Goal: Task Accomplishment & Management: Manage account settings

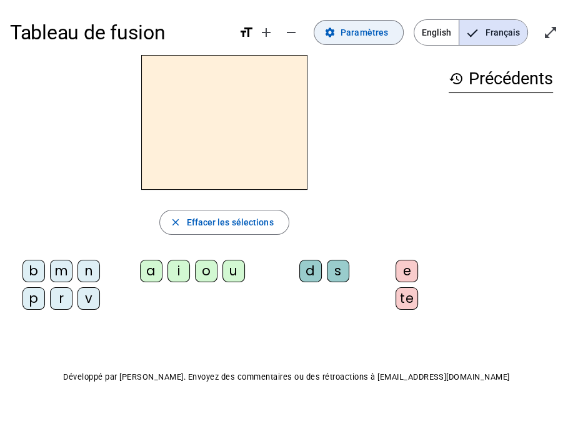
click at [371, 34] on span "Paramètres" at bounding box center [363, 32] width 47 height 15
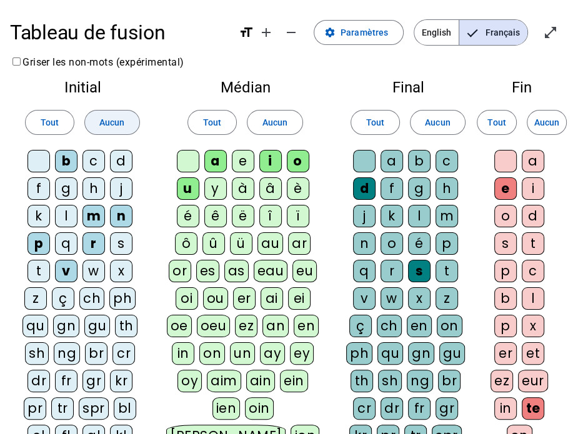
drag, startPoint x: 97, startPoint y: 121, endPoint x: 112, endPoint y: 118, distance: 15.8
click at [100, 119] on button "Aucun" at bounding box center [112, 122] width 56 height 25
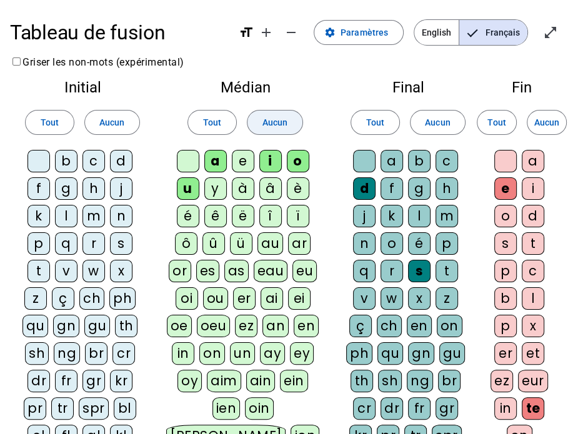
click at [260, 116] on span at bounding box center [274, 122] width 55 height 30
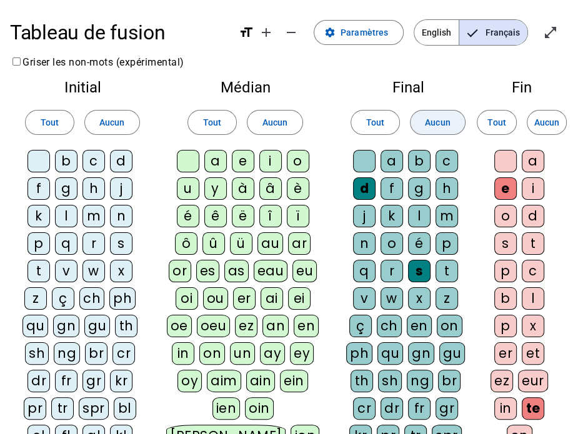
click at [423, 120] on span at bounding box center [437, 122] width 54 height 30
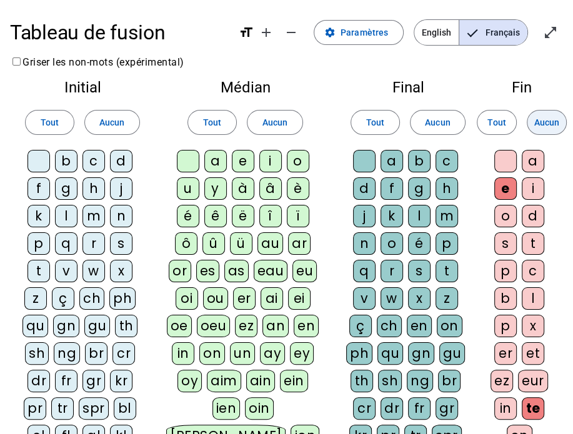
click at [557, 120] on span "Aucun" at bounding box center [546, 122] width 25 height 15
click at [91, 157] on div "c" at bounding box center [93, 161] width 22 height 22
click at [67, 221] on div "l" at bounding box center [66, 216] width 22 height 22
click at [217, 158] on div "a" at bounding box center [215, 161] width 22 height 22
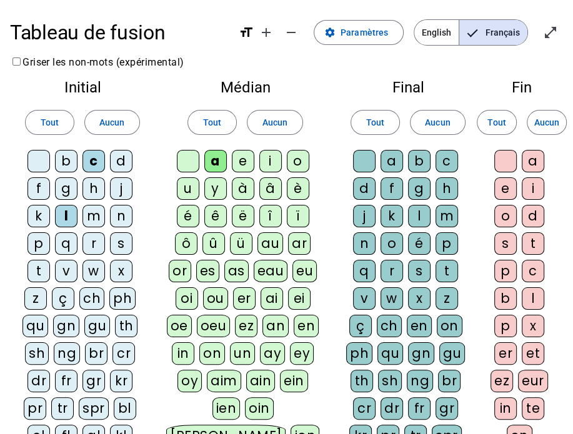
click at [448, 214] on div "m" at bounding box center [446, 216] width 22 height 22
click at [506, 188] on div "e" at bounding box center [505, 188] width 22 height 22
click at [121, 162] on div "d" at bounding box center [121, 161] width 22 height 22
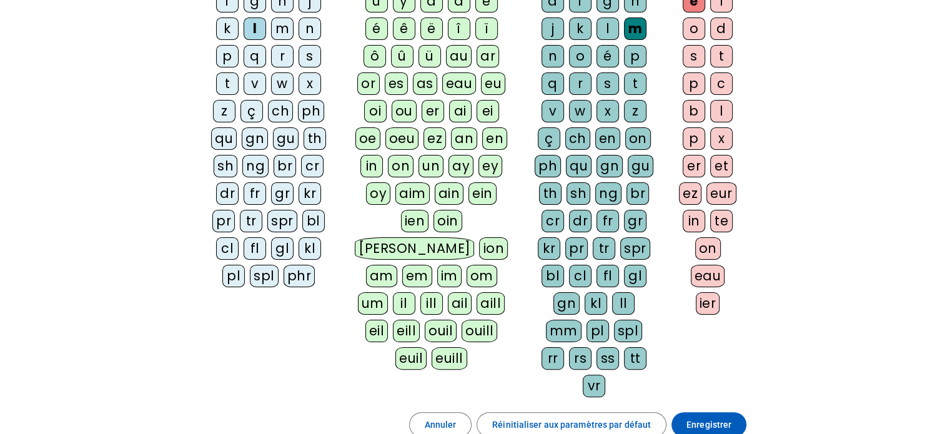
scroll to position [125, 0]
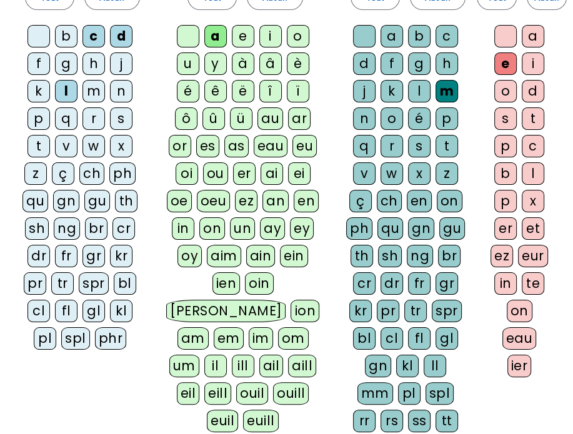
click at [362, 120] on div "n" at bounding box center [364, 118] width 22 height 22
click at [411, 57] on div "g" at bounding box center [419, 63] width 22 height 22
click at [445, 117] on div "p" at bounding box center [446, 118] width 22 height 22
click at [425, 144] on div "s" at bounding box center [419, 146] width 22 height 22
click at [195, 60] on div "u" at bounding box center [188, 63] width 22 height 22
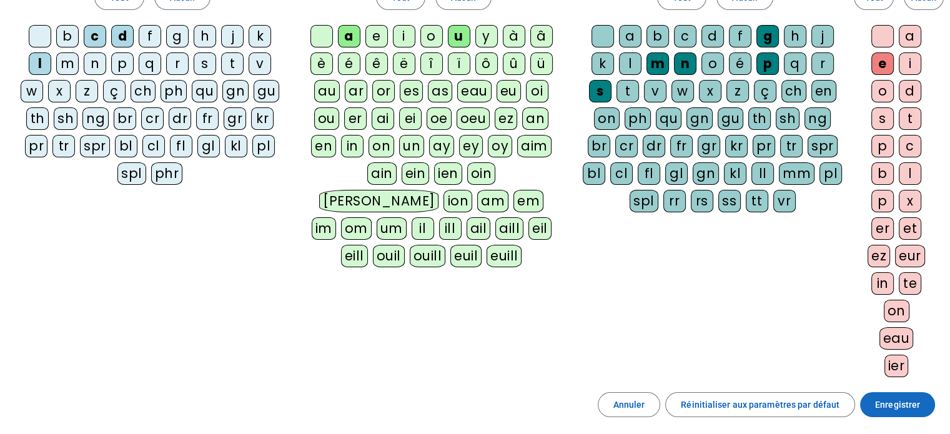
click at [572, 399] on span "Enregistrer" at bounding box center [897, 404] width 45 height 15
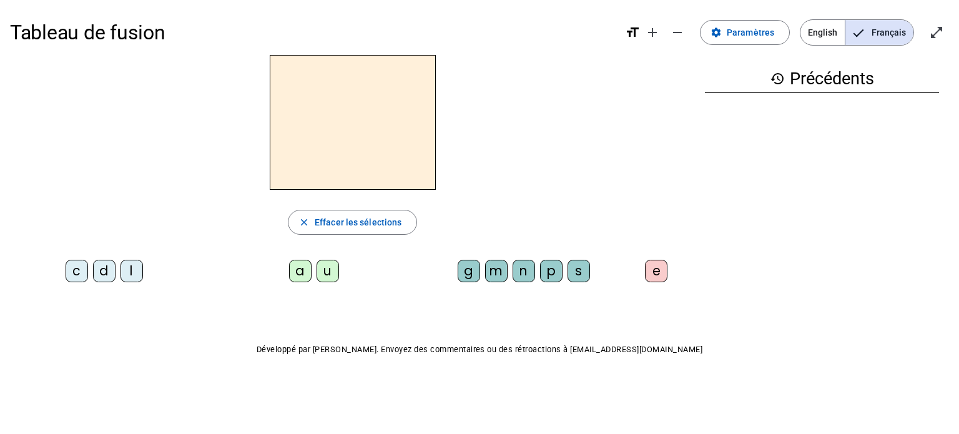
click at [75, 273] on div "c" at bounding box center [77, 271] width 22 height 22
click at [135, 272] on div "l" at bounding box center [132, 271] width 22 height 22
click at [572, 34] on span "Paramètres" at bounding box center [750, 32] width 47 height 15
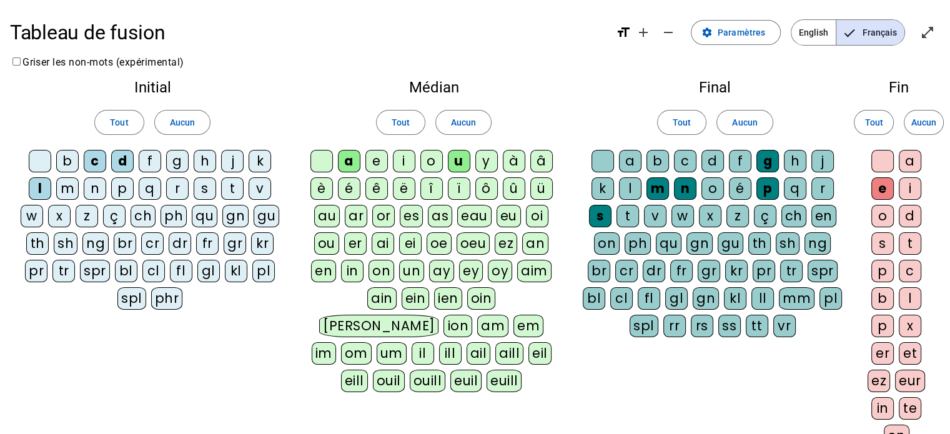
click at [160, 270] on div "cl" at bounding box center [153, 271] width 22 height 22
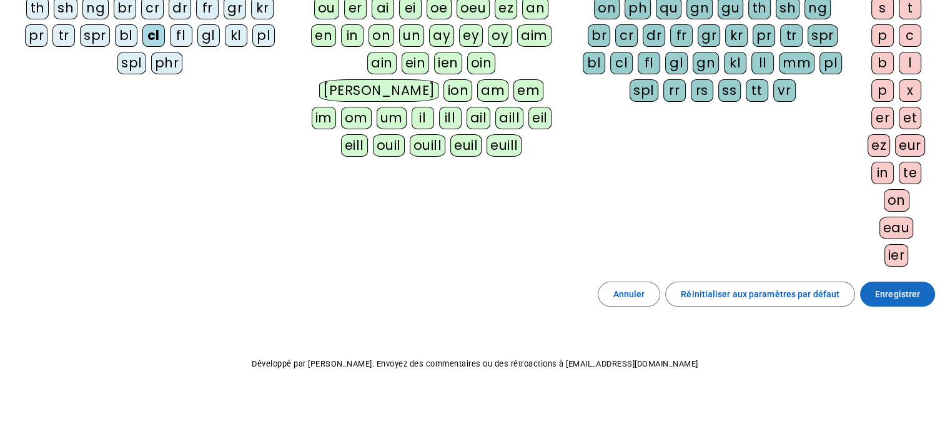
click at [572, 290] on span "Enregistrer" at bounding box center [897, 294] width 45 height 15
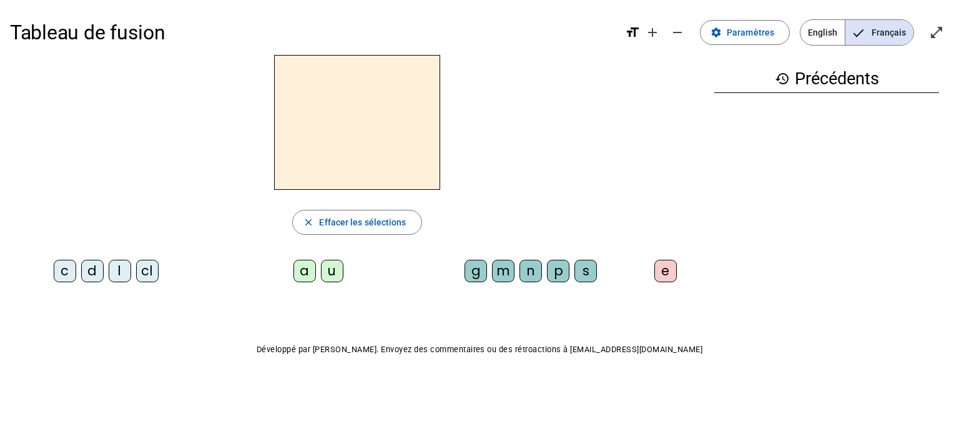
click at [147, 274] on div "cl" at bounding box center [147, 271] width 22 height 22
click at [305, 268] on div "a" at bounding box center [304, 271] width 22 height 22
click at [506, 269] on div "m" at bounding box center [503, 271] width 22 height 22
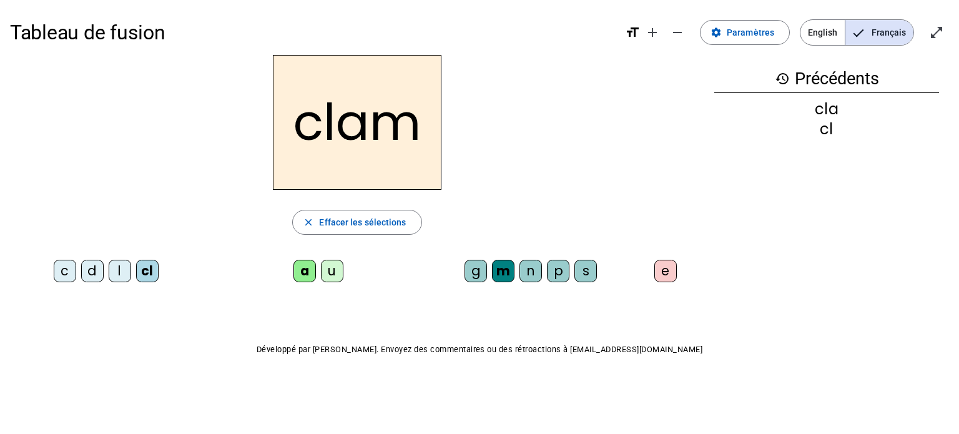
click at [572, 269] on div "e" at bounding box center [665, 271] width 22 height 22
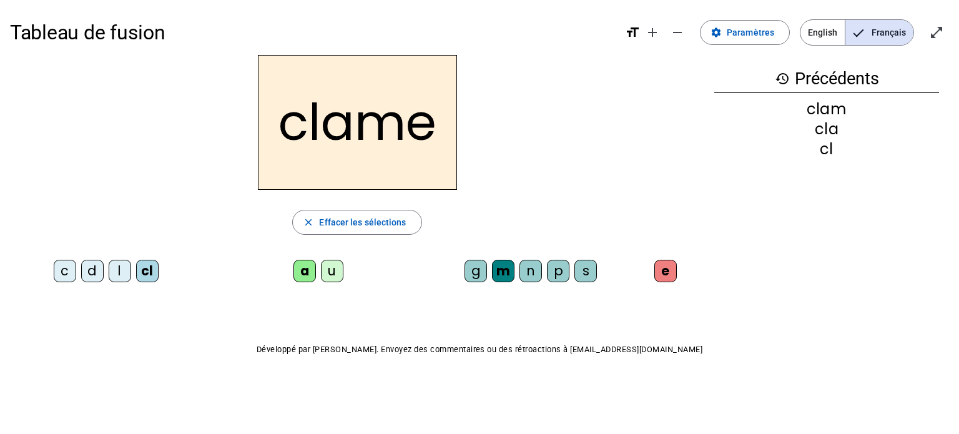
click at [120, 270] on div "l" at bounding box center [120, 271] width 22 height 22
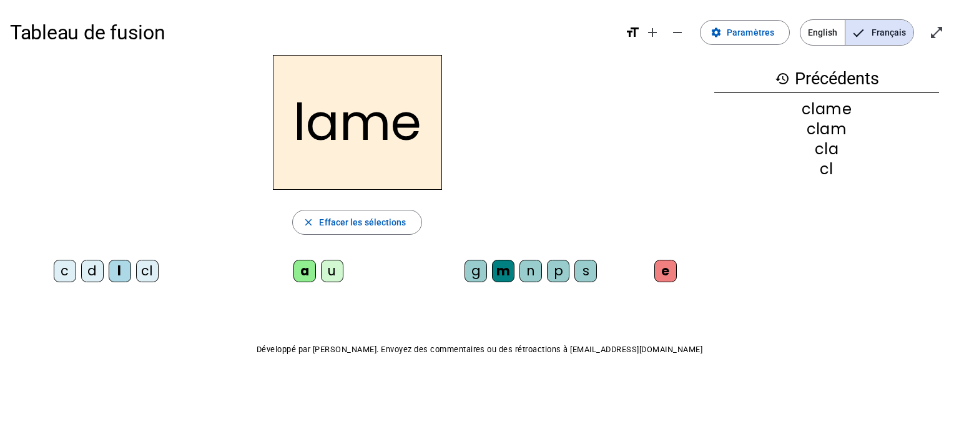
click at [95, 269] on div "d" at bounding box center [92, 271] width 22 height 22
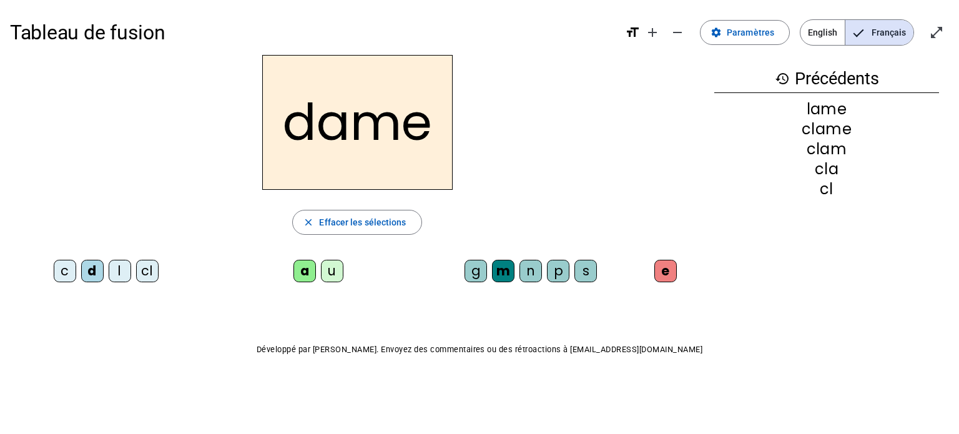
click at [67, 271] on div "c" at bounding box center [65, 271] width 22 height 22
click at [535, 272] on div "n" at bounding box center [530, 271] width 22 height 22
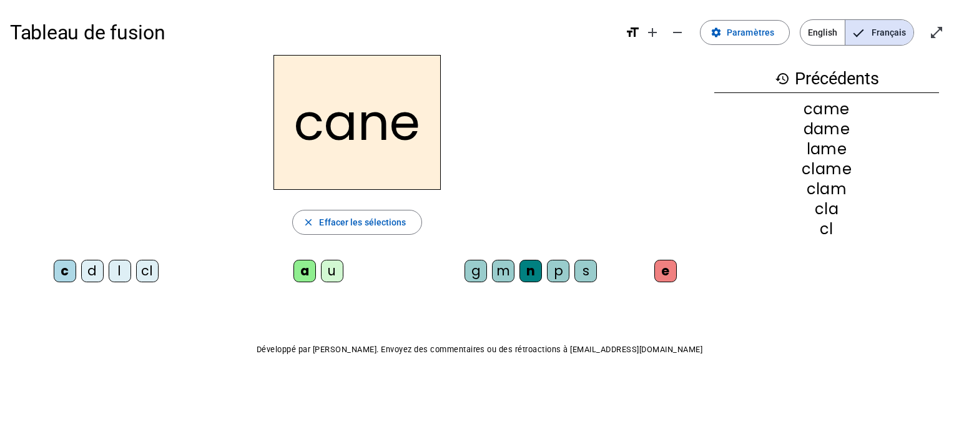
click at [476, 274] on div "g" at bounding box center [476, 271] width 22 height 22
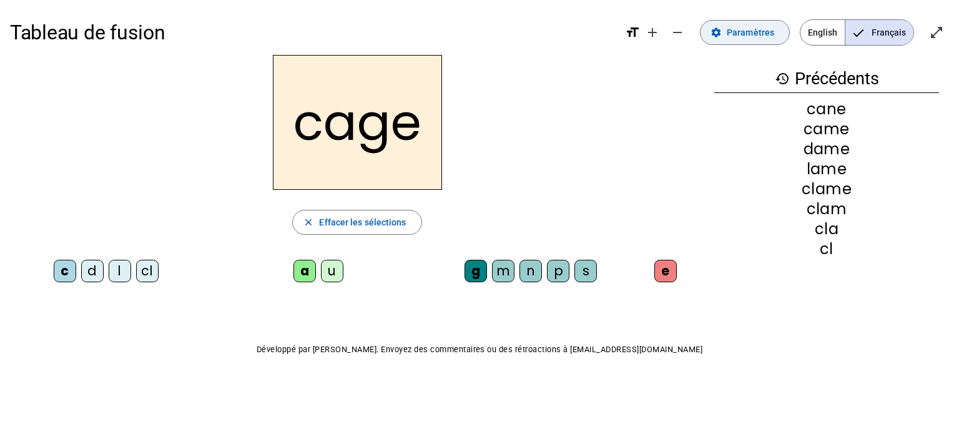
click at [572, 34] on span "Paramètres" at bounding box center [750, 32] width 47 height 15
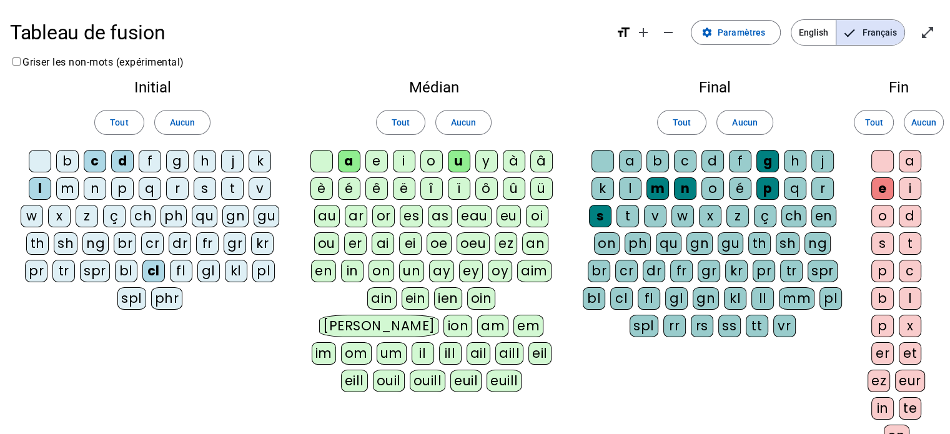
click at [131, 184] on div "p" at bounding box center [122, 188] width 22 height 22
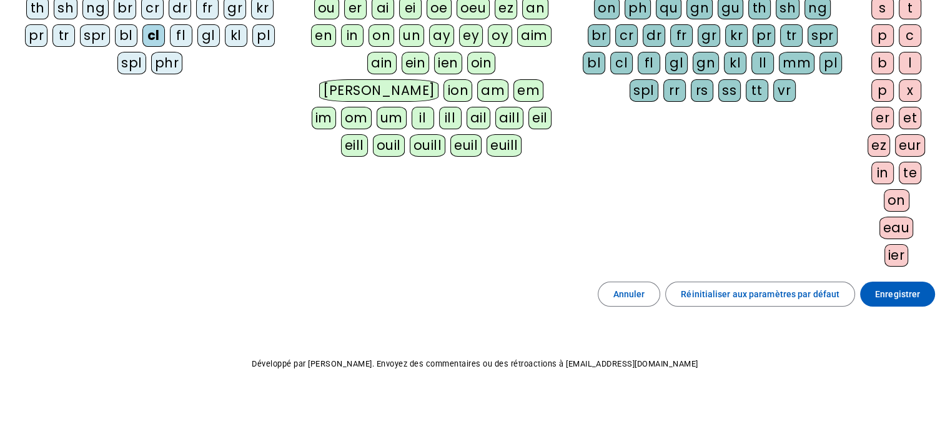
click at [572, 292] on span "Enregistrer" at bounding box center [897, 294] width 45 height 15
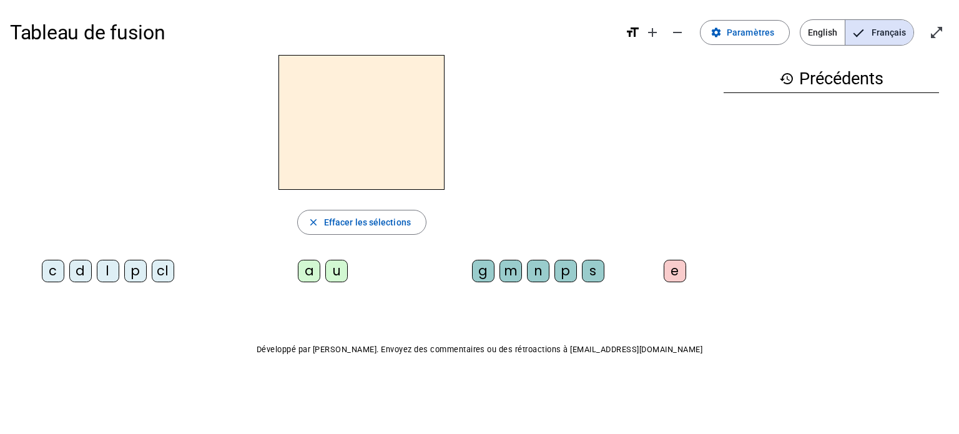
click at [45, 266] on div "c" at bounding box center [53, 271] width 22 height 22
drag, startPoint x: 305, startPoint y: 263, endPoint x: 351, endPoint y: 265, distance: 46.2
click at [305, 263] on div "a" at bounding box center [309, 271] width 22 height 22
click at [487, 270] on div "g" at bounding box center [483, 271] width 22 height 22
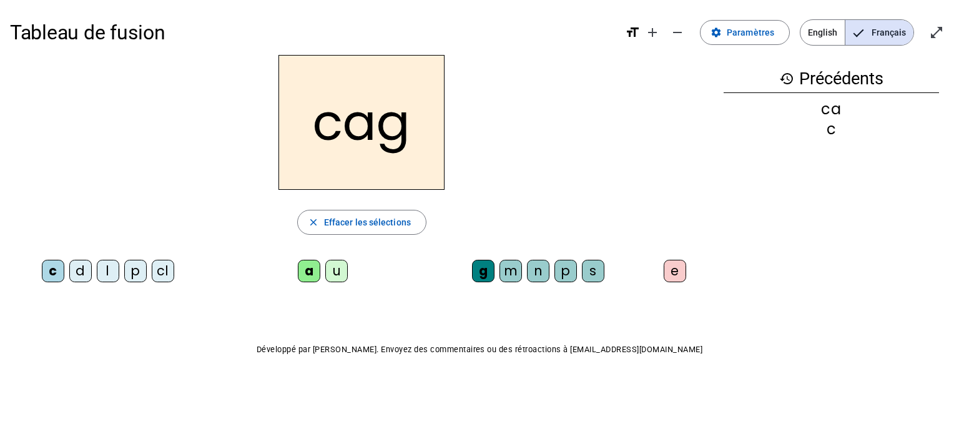
click at [572, 263] on div "e" at bounding box center [675, 271] width 22 height 22
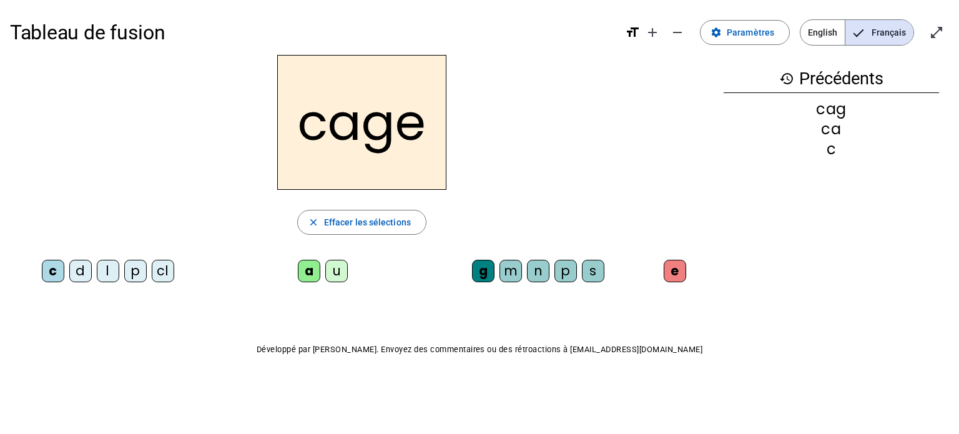
click at [136, 275] on div "p" at bounding box center [135, 271] width 22 height 22
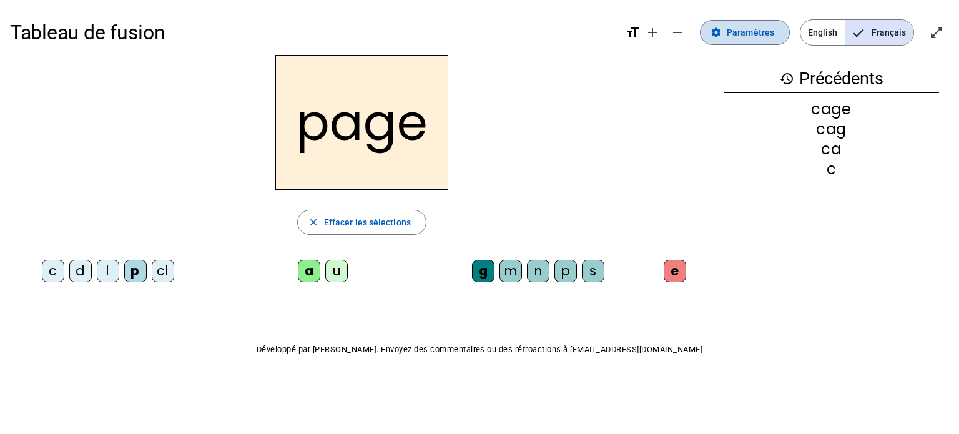
click at [572, 30] on span "Paramètres" at bounding box center [750, 32] width 47 height 15
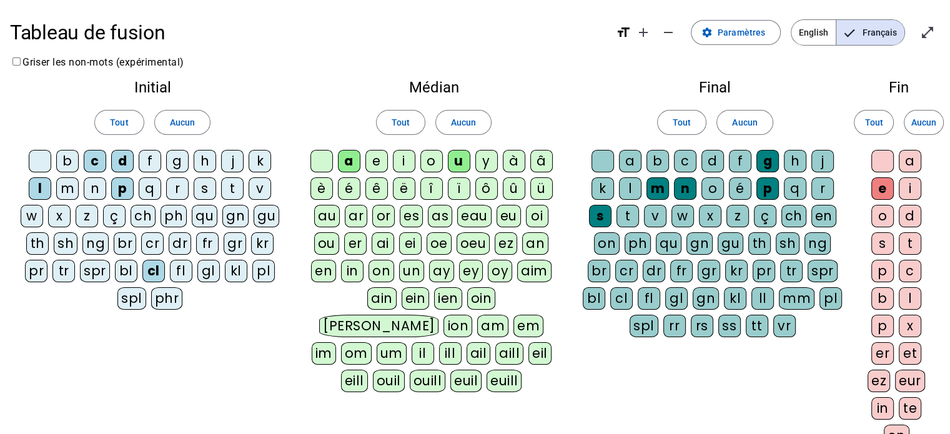
click at [206, 188] on div "s" at bounding box center [205, 188] width 22 height 22
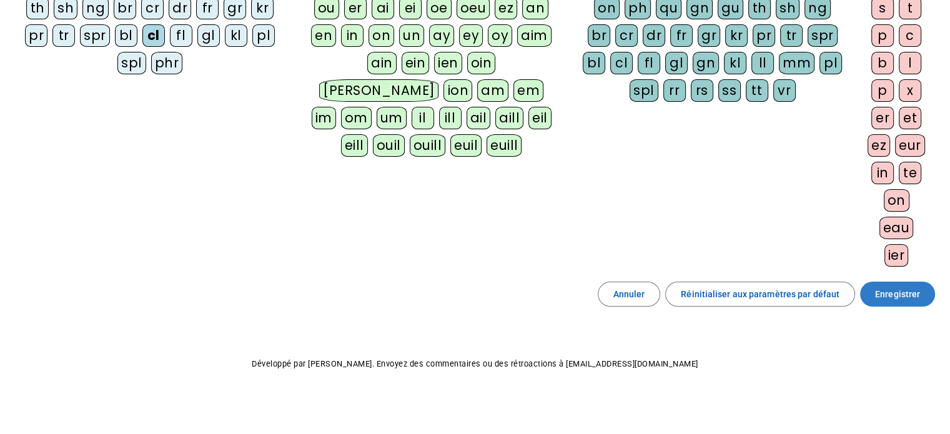
click at [572, 287] on span "Enregistrer" at bounding box center [897, 294] width 45 height 15
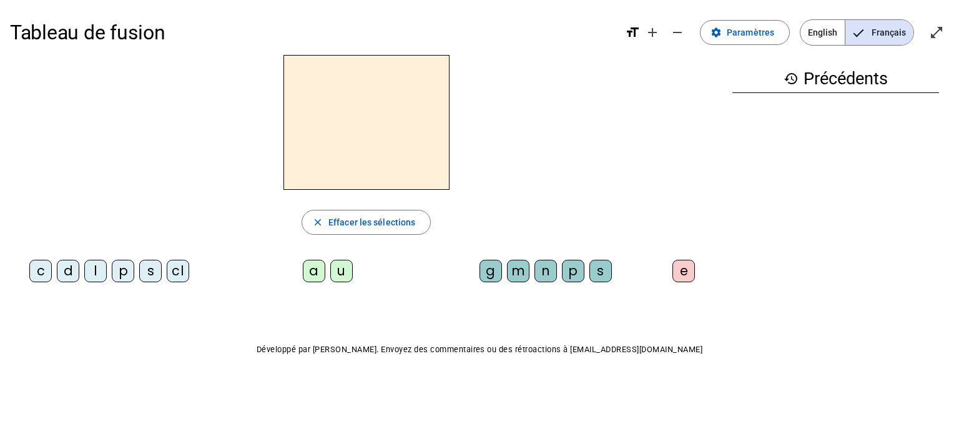
click at [123, 268] on div "p" at bounding box center [123, 271] width 22 height 22
click at [311, 269] on div "a" at bounding box center [314, 271] width 22 height 22
click at [491, 266] on div "g" at bounding box center [491, 271] width 22 height 22
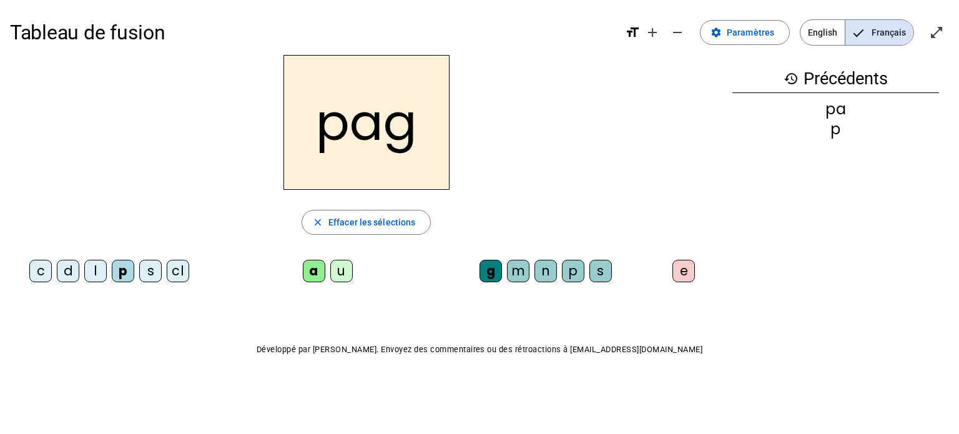
click at [572, 264] on div "e" at bounding box center [683, 271] width 22 height 22
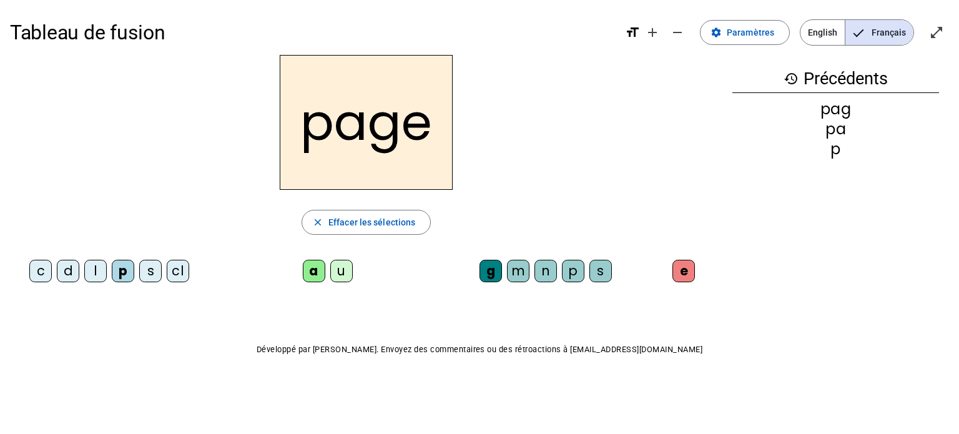
click at [151, 275] on div "s" at bounding box center [150, 271] width 22 height 22
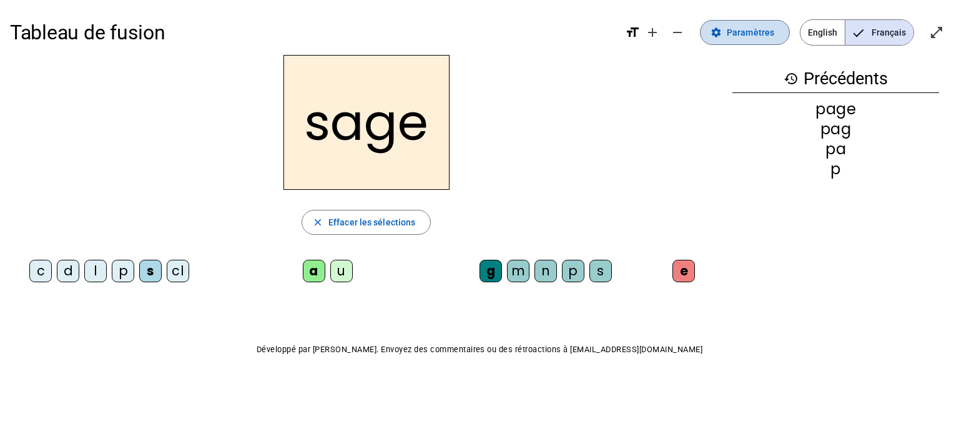
click at [572, 32] on span "Paramètres" at bounding box center [750, 32] width 47 height 15
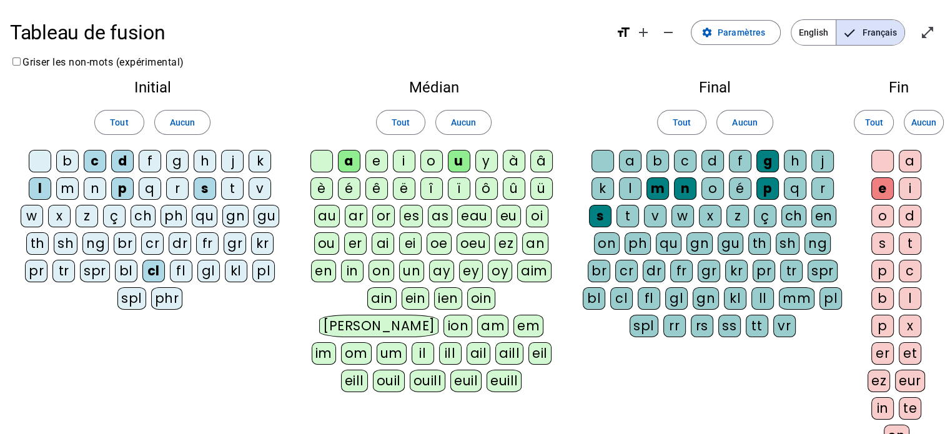
click at [65, 187] on div "m" at bounding box center [67, 188] width 22 height 22
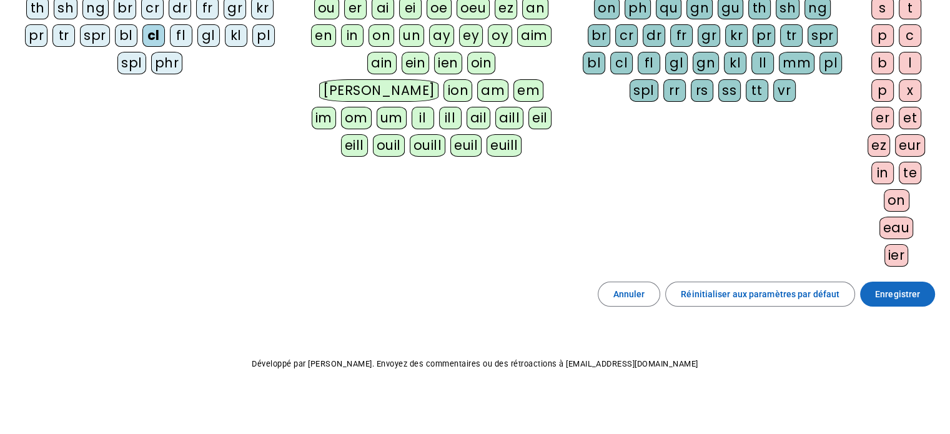
click at [572, 287] on span "Enregistrer" at bounding box center [897, 294] width 45 height 15
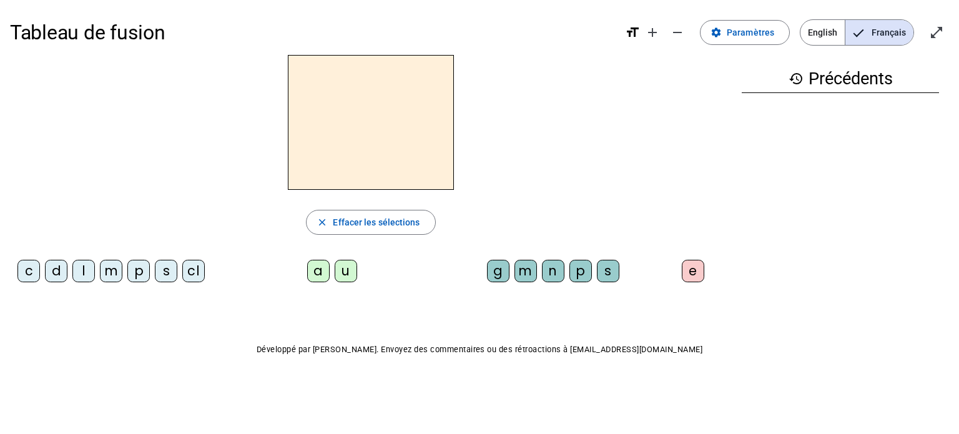
click at [167, 270] on div "s" at bounding box center [166, 271] width 22 height 22
click at [317, 267] on div "a" at bounding box center [318, 271] width 22 height 22
click at [498, 270] on div "g" at bounding box center [498, 271] width 22 height 22
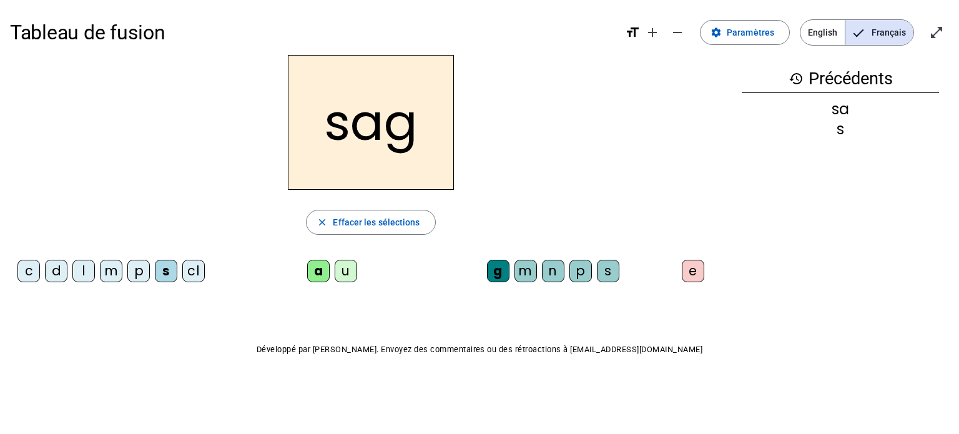
click at [572, 268] on div "e" at bounding box center [693, 271] width 22 height 22
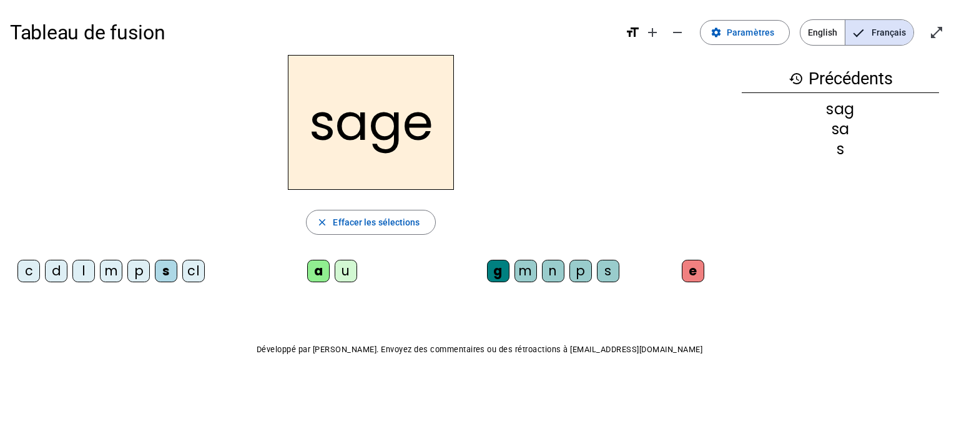
click at [111, 269] on div "m" at bounding box center [111, 271] width 22 height 22
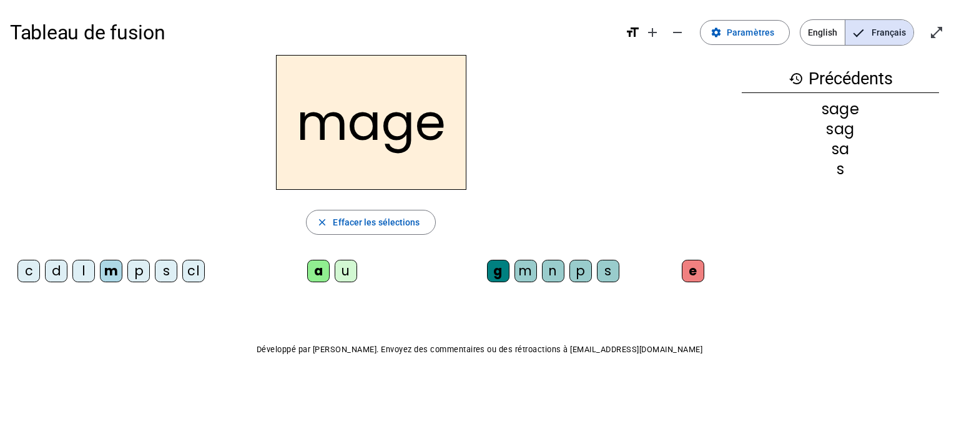
click at [345, 268] on div "u" at bounding box center [346, 271] width 22 height 22
click at [86, 270] on div "l" at bounding box center [83, 271] width 22 height 22
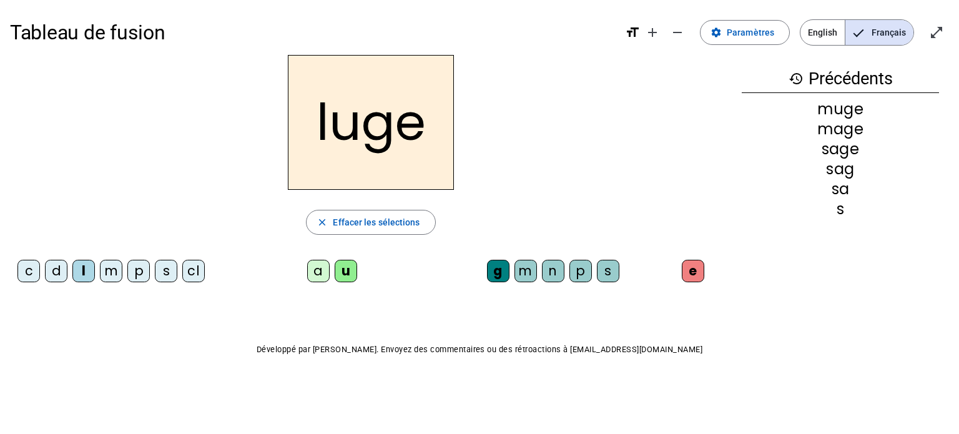
click at [557, 273] on div "n" at bounding box center [553, 271] width 22 height 22
